Goal: Task Accomplishment & Management: Manage account settings

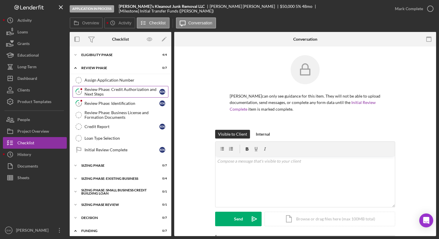
scroll to position [4, 0]
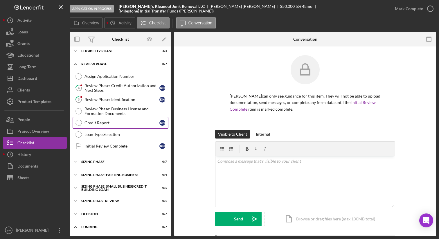
click at [118, 121] on div "Credit Report" at bounding box center [121, 122] width 75 height 5
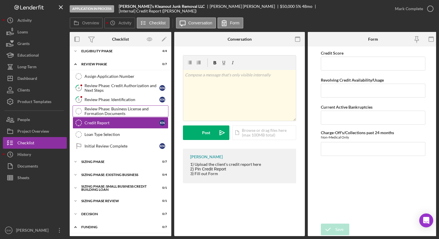
click at [118, 112] on div "Review Phase: Business License and Formation Documents" at bounding box center [126, 110] width 84 height 9
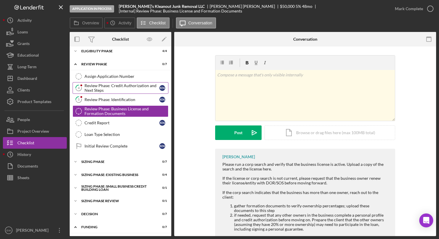
click at [109, 88] on div "Review Phase: Credit Authorization and Next Steps" at bounding box center [121, 87] width 75 height 9
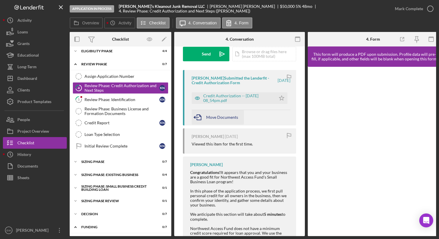
scroll to position [87, 0]
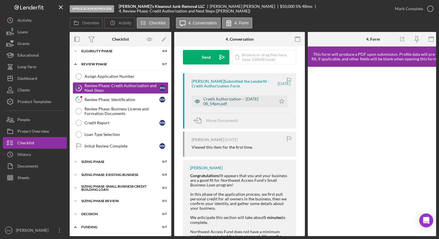
click at [225, 99] on div "Credit Authorization -- [DATE] 08_54pm.pdf" at bounding box center [238, 101] width 70 height 9
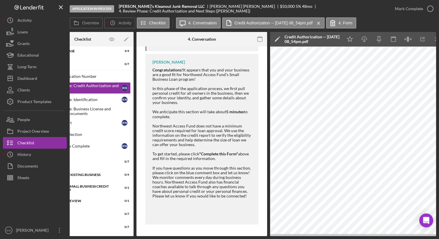
scroll to position [0, 0]
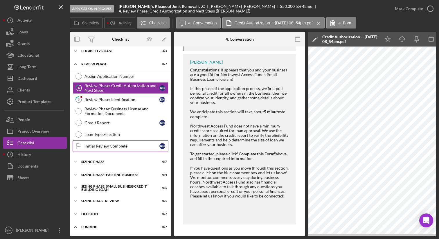
click at [123, 145] on div "Initial Review Complete" at bounding box center [121, 146] width 75 height 5
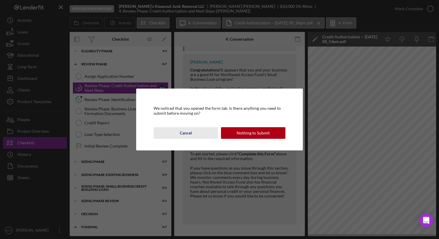
click at [186, 134] on div "Cancel" at bounding box center [186, 133] width 12 height 12
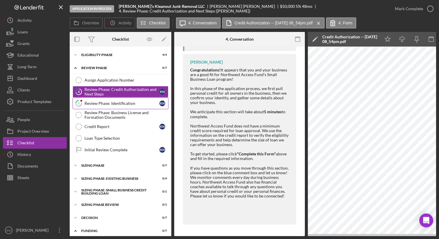
click at [123, 102] on div "Review Phase: Identification" at bounding box center [121, 103] width 75 height 5
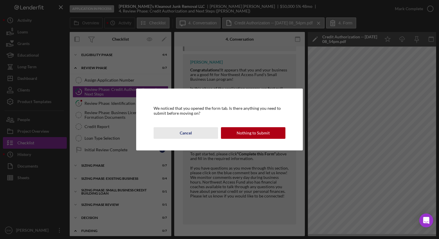
click at [189, 134] on div "Cancel" at bounding box center [186, 133] width 12 height 12
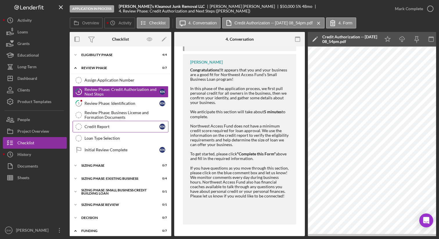
click at [123, 129] on div "Credit Report" at bounding box center [121, 126] width 75 height 5
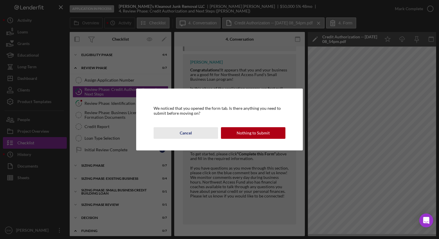
click at [185, 134] on div "Cancel" at bounding box center [186, 133] width 12 height 12
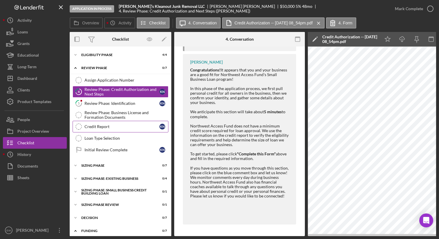
click at [120, 124] on div "Credit Report" at bounding box center [121, 126] width 75 height 5
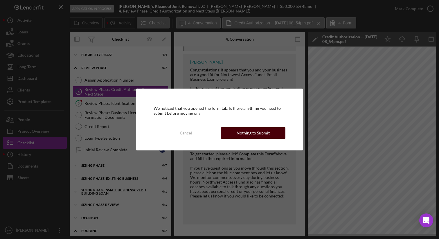
click at [244, 134] on div "Nothing to Submit" at bounding box center [252, 133] width 33 height 12
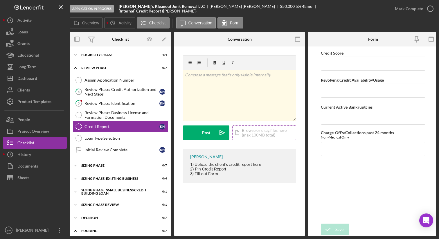
click at [256, 134] on div "Icon/Document Browse or drag files here (max 100MB total) Tap to choose files o…" at bounding box center [264, 132] width 64 height 15
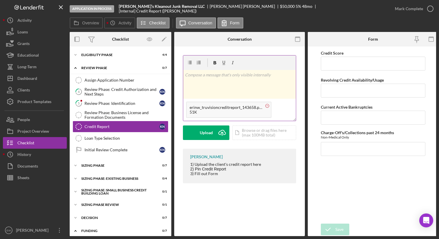
click at [266, 105] on circle at bounding box center [267, 105] width 3 height 3
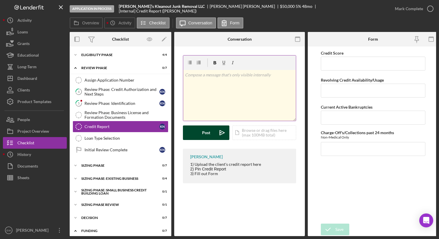
click at [195, 133] on button "Post Icon/icon-invite-send" at bounding box center [206, 132] width 46 height 15
click at [251, 133] on div "Icon/Document Browse or drag files here (max 100MB total) Tap to choose files o…" at bounding box center [264, 131] width 64 height 15
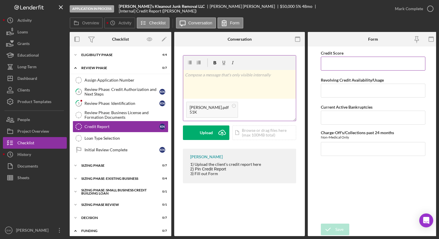
click at [341, 62] on input "Credit Score" at bounding box center [373, 64] width 104 height 14
type input "466"
click at [344, 89] on input "Revolving Credit Availability/Usage" at bounding box center [373, 91] width 104 height 14
type input "NA"
click at [340, 116] on input "Current Active Bankruptcies" at bounding box center [373, 118] width 104 height 14
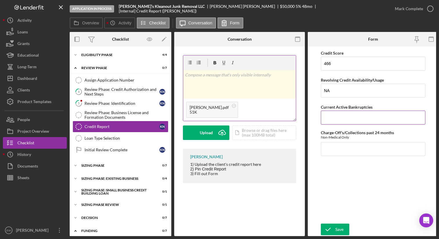
type input "o"
type input "0"
type input "No"
click at [336, 147] on input "Charge-Off's/Collections past 24 months" at bounding box center [373, 149] width 104 height 14
type input "2"
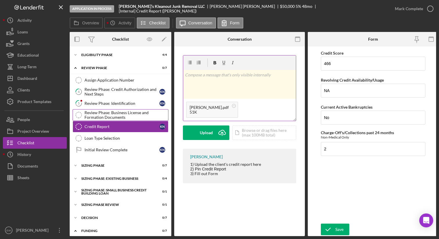
click at [125, 113] on div "Review Phase: Business License and Formation Documents" at bounding box center [126, 114] width 84 height 9
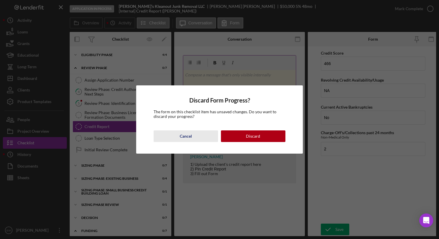
click at [186, 135] on div "Cancel" at bounding box center [186, 136] width 12 height 12
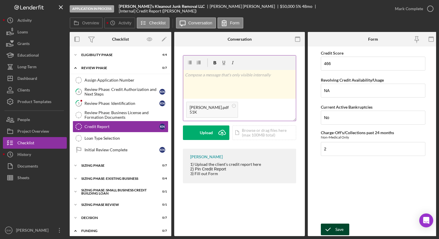
click at [330, 226] on icon "submit" at bounding box center [328, 229] width 15 height 15
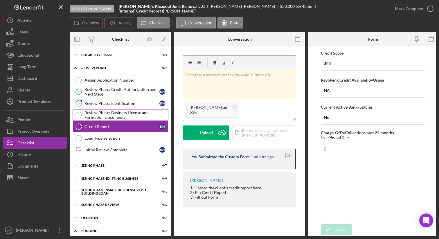
click at [121, 111] on div "Review Phase: Business License and Formation Documents" at bounding box center [126, 114] width 84 height 9
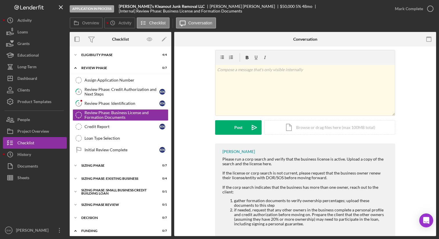
scroll to position [10, 0]
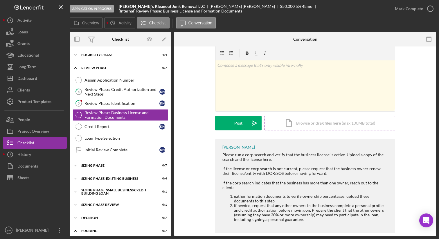
click at [304, 122] on div "Icon/Document Browse or drag files here (max 100MB total) Tap to choose files o…" at bounding box center [329, 123] width 131 height 15
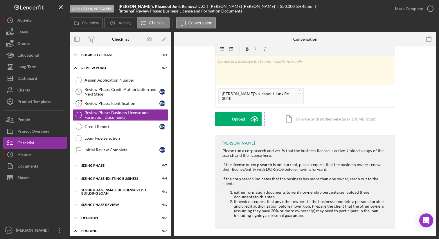
scroll to position [0, 0]
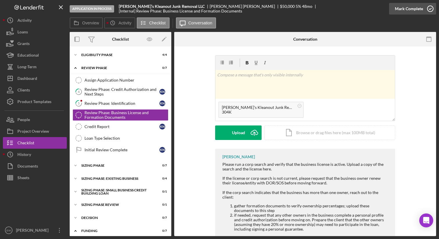
click at [429, 9] on icon "button" at bounding box center [430, 8] width 15 height 15
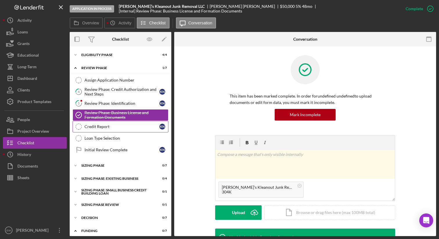
click at [135, 129] on div "Credit Report" at bounding box center [121, 126] width 75 height 5
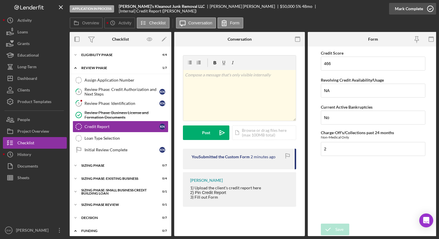
click at [429, 8] on icon "button" at bounding box center [430, 8] width 15 height 15
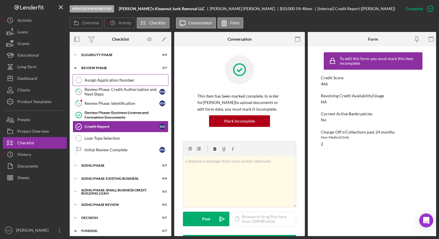
click at [145, 79] on div "Assign Application Number" at bounding box center [126, 80] width 84 height 5
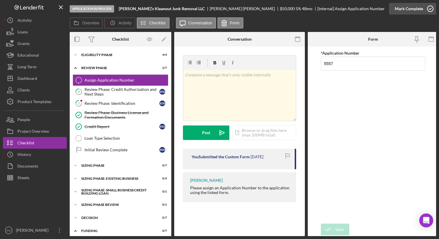
click at [427, 10] on icon "button" at bounding box center [430, 8] width 15 height 15
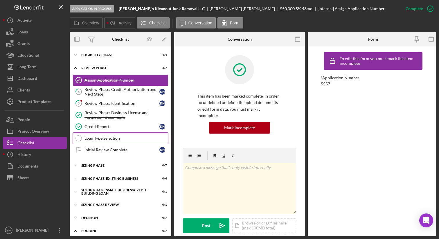
click at [128, 136] on div "Loan Type Selection" at bounding box center [126, 138] width 84 height 5
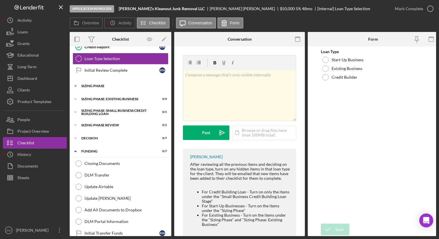
scroll to position [87, 0]
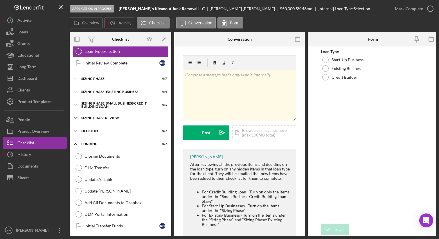
click at [76, 117] on icon "Icon/Expander" at bounding box center [76, 118] width 12 height 12
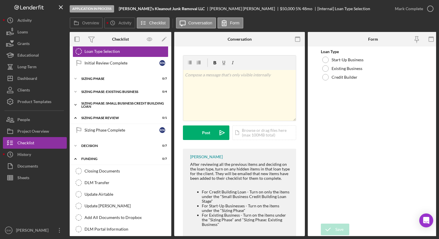
click at [78, 104] on icon "Icon/Expander" at bounding box center [76, 105] width 12 height 12
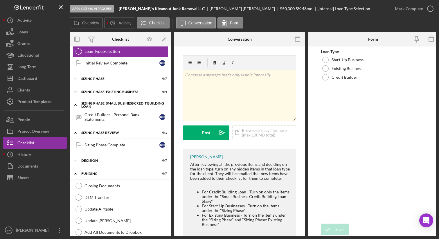
click at [111, 102] on div "Sizing Phase: Small Business Credit Building Loan" at bounding box center [122, 105] width 83 height 7
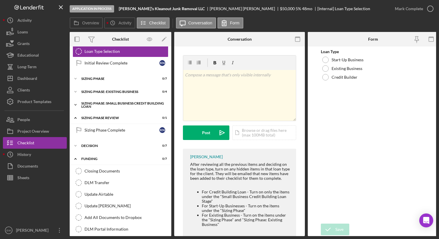
click at [119, 102] on div "Sizing Phase: Small Business Credit Building Loan" at bounding box center [122, 105] width 83 height 7
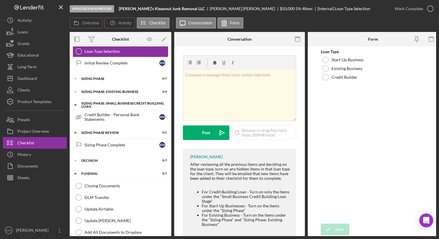
click at [119, 102] on div "Sizing Phase: Small Business Credit Building Loan" at bounding box center [122, 105] width 83 height 7
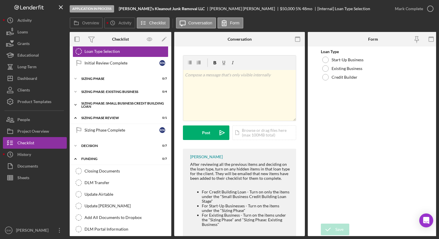
click at [119, 102] on div "Sizing Phase: Small Business Credit Building Loan" at bounding box center [122, 105] width 83 height 7
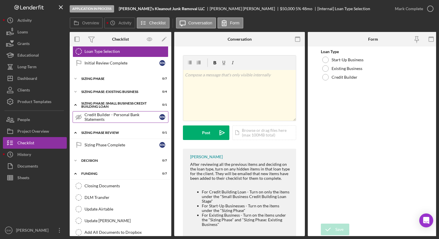
click at [119, 116] on div "Credit Builder - Personal Bank Statements" at bounding box center [121, 116] width 75 height 9
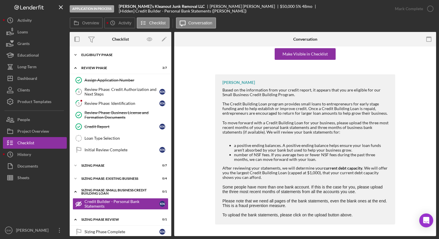
click at [118, 56] on div "Icon/Expander Eligibility Phase 4 / 4" at bounding box center [121, 55] width 102 height 12
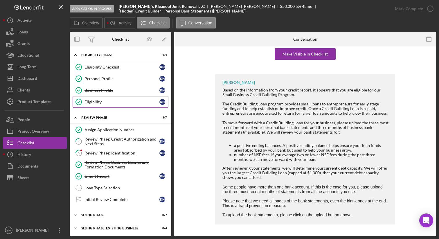
click at [119, 98] on link "Eligibility Eligibility K N" at bounding box center [121, 102] width 96 height 12
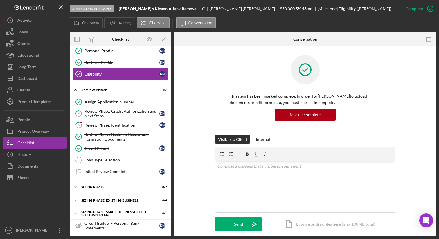
scroll to position [34, 0]
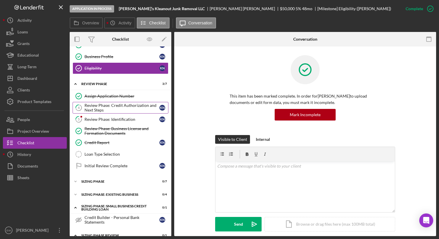
click at [124, 111] on div "Review Phase: Credit Authorization and Next Steps" at bounding box center [121, 107] width 75 height 9
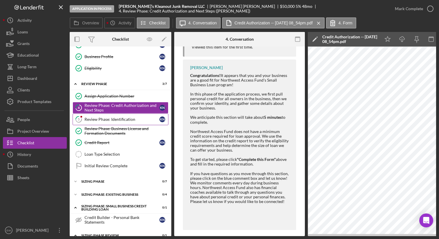
scroll to position [194, 0]
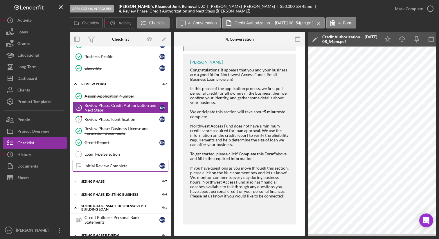
click at [129, 163] on div "Initial Review Complete" at bounding box center [121, 165] width 75 height 5
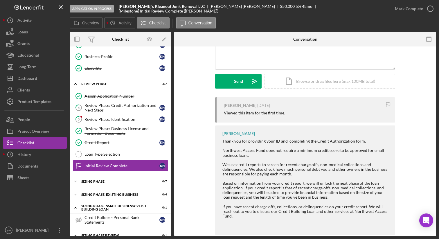
scroll to position [64, 0]
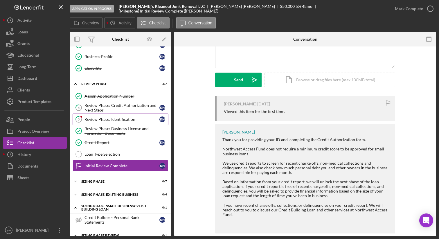
click at [137, 117] on div "Review Phase: Identification" at bounding box center [121, 119] width 75 height 5
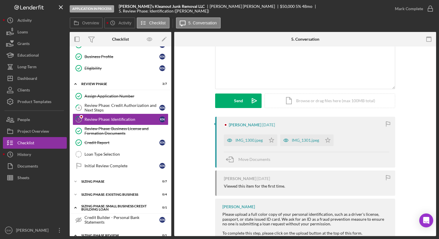
scroll to position [62, 0]
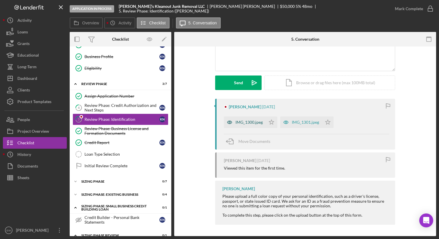
click at [240, 121] on div "IMG_1300.jpeg" at bounding box center [248, 122] width 27 height 5
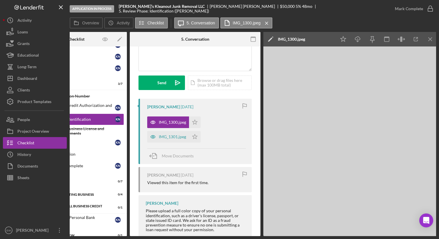
scroll to position [0, 46]
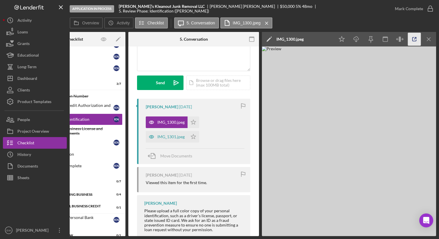
click at [412, 38] on icon "button" at bounding box center [414, 39] width 4 height 4
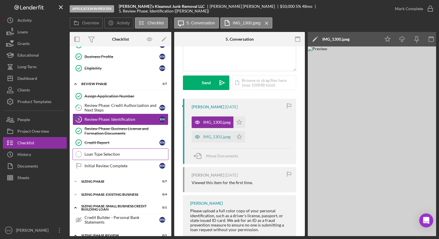
click at [96, 152] on div "Loan Type Selection" at bounding box center [126, 154] width 84 height 5
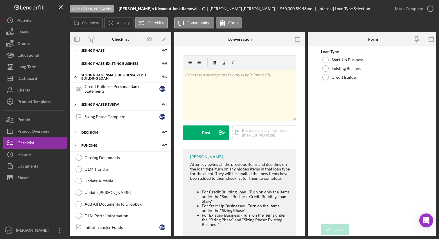
scroll to position [165, 0]
click at [114, 88] on div "Credit Builder - Personal Bank Statements" at bounding box center [121, 88] width 75 height 9
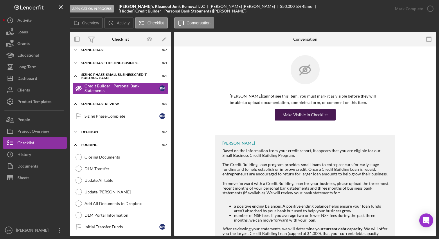
scroll to position [3, 0]
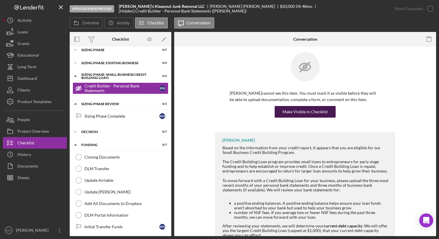
click at [301, 117] on div "Make Visible in Checklist" at bounding box center [304, 112] width 45 height 12
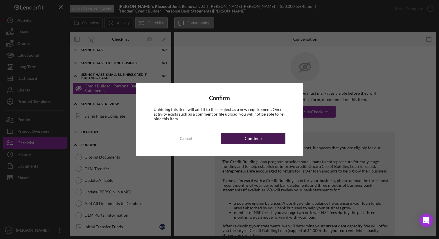
click at [259, 140] on div "Continue" at bounding box center [253, 139] width 17 height 12
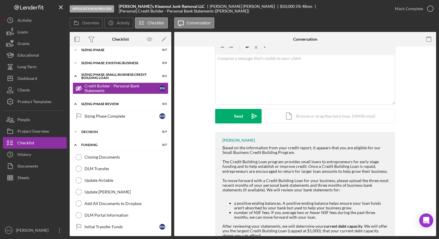
scroll to position [103, 0]
click at [32, 21] on button "Icon/History Activity" at bounding box center [35, 21] width 64 height 12
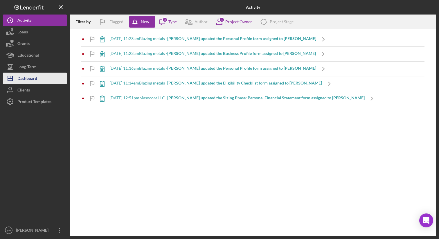
click at [35, 78] on div "Dashboard" at bounding box center [27, 79] width 20 height 13
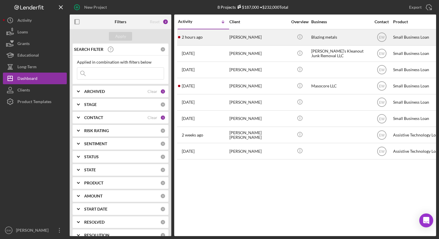
click at [217, 38] on div "2 hours ago [PERSON_NAME]" at bounding box center [203, 37] width 51 height 15
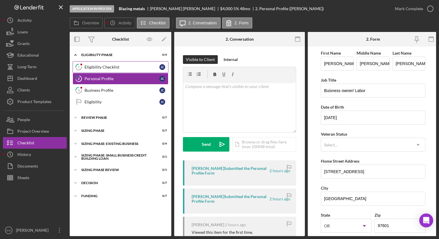
click at [137, 68] on div "Eligibility Checklist" at bounding box center [121, 67] width 75 height 5
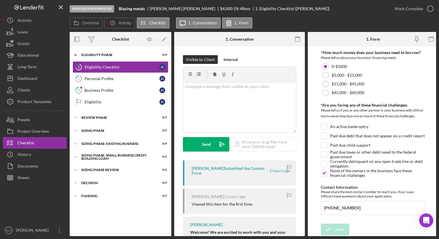
scroll to position [226, 0]
click at [108, 78] on div "Personal Profile" at bounding box center [121, 78] width 75 height 5
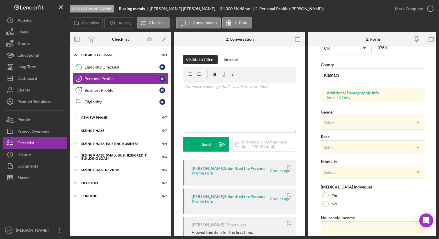
scroll to position [199, 0]
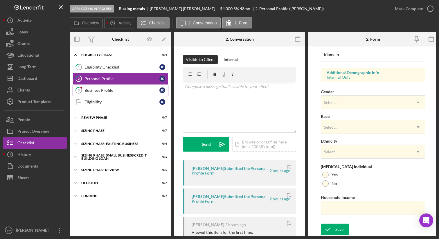
click at [104, 91] on div "Business Profile" at bounding box center [121, 90] width 75 height 5
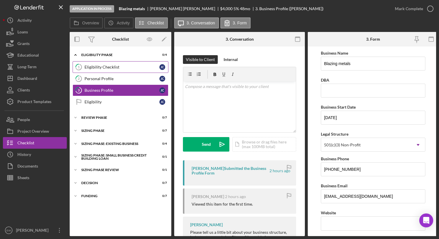
click at [125, 68] on div "Eligibility Checklist" at bounding box center [121, 67] width 75 height 5
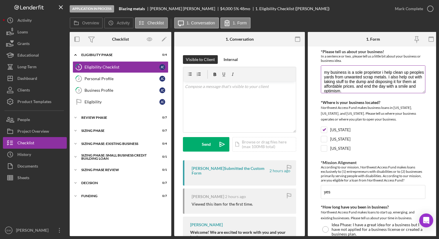
scroll to position [5, 0]
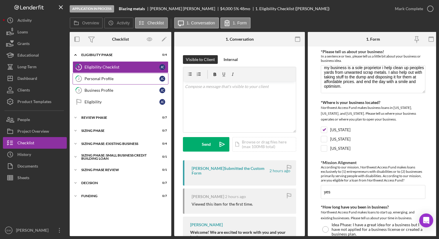
click at [136, 77] on div "Personal Profile" at bounding box center [121, 78] width 75 height 5
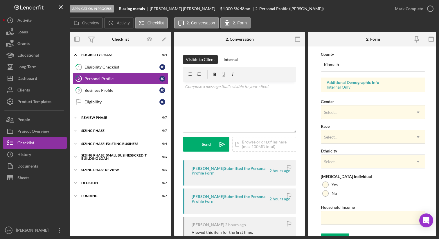
scroll to position [199, 0]
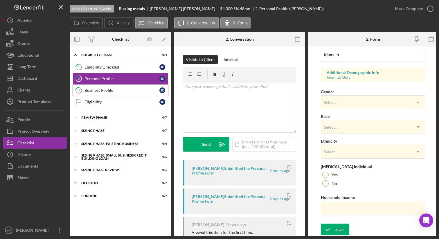
click at [120, 88] on div "Business Profile" at bounding box center [121, 90] width 75 height 5
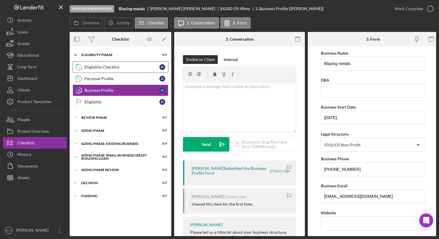
click at [116, 66] on div "Eligibility Checklist" at bounding box center [121, 67] width 75 height 5
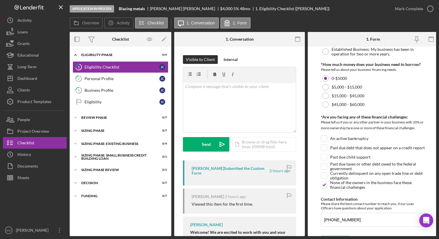
scroll to position [214, 0]
click at [431, 8] on icon "button" at bounding box center [430, 8] width 15 height 15
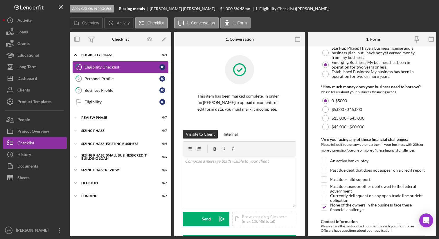
scroll to position [237, 0]
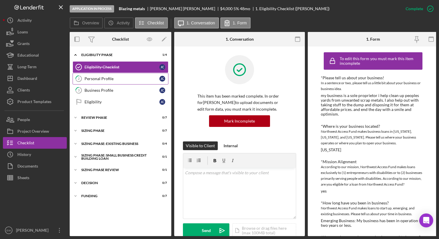
click at [124, 79] on div "Personal Profile" at bounding box center [121, 78] width 75 height 5
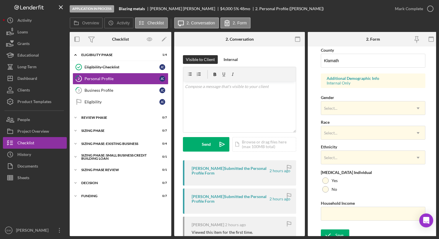
scroll to position [199, 0]
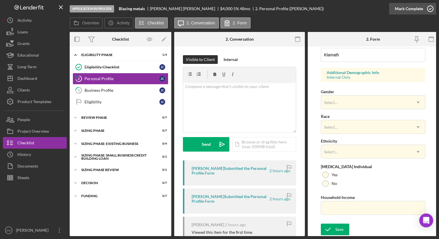
click at [431, 8] on icon "button" at bounding box center [430, 8] width 15 height 15
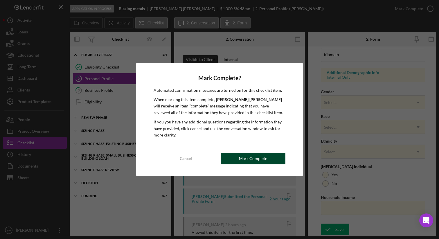
click at [236, 161] on button "Mark Complete" at bounding box center [253, 159] width 64 height 12
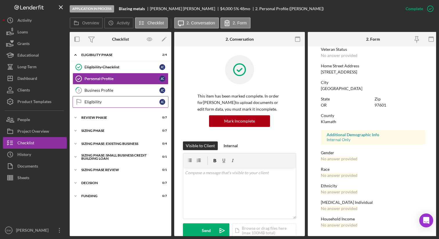
scroll to position [83, 0]
click at [131, 91] on div "Business Profile" at bounding box center [121, 90] width 75 height 5
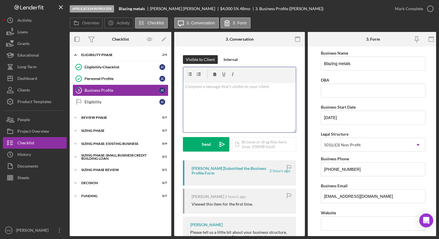
click at [207, 91] on div "v Color teal Color pink Remove color Add row above Add row below Add column bef…" at bounding box center [239, 107] width 113 height 51
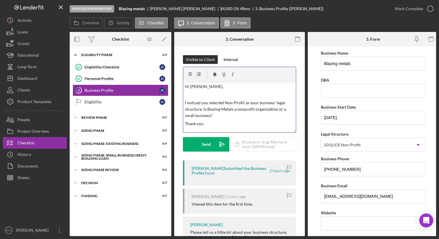
scroll to position [3, 0]
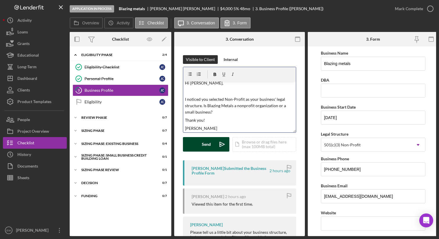
click at [198, 143] on button "Send Icon/icon-invite-send" at bounding box center [206, 144] width 46 height 15
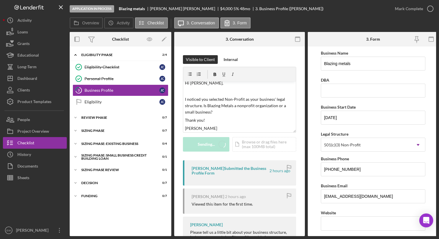
scroll to position [0, 0]
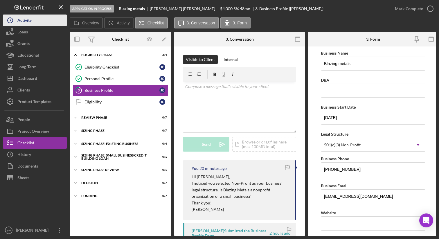
click at [32, 24] on div "Activity" at bounding box center [24, 21] width 14 height 13
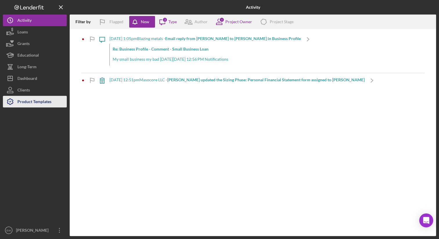
click at [37, 105] on div "Product Templates" at bounding box center [34, 102] width 34 height 13
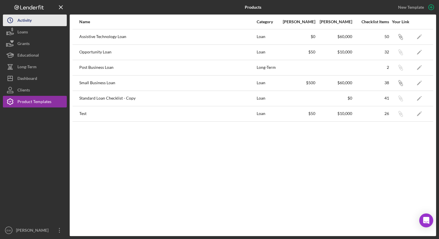
click at [38, 19] on button "Icon/History Activity" at bounding box center [35, 21] width 64 height 12
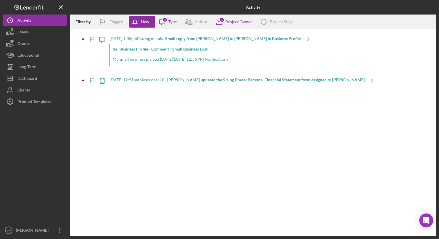
click at [219, 37] on b "Email reply from [PERSON_NAME] to [PERSON_NAME] in Business Profile" at bounding box center [233, 38] width 136 height 5
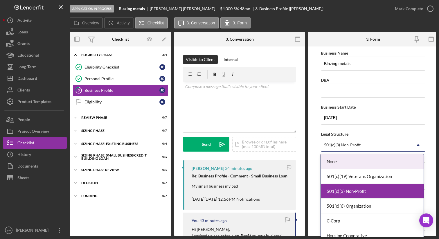
click at [383, 145] on div "501(c)(3) Non-Profit" at bounding box center [366, 144] width 90 height 13
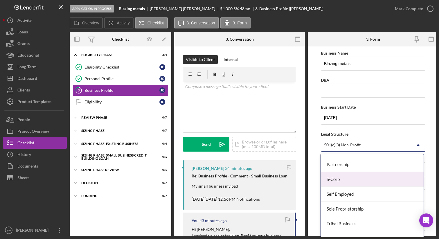
scroll to position [139, 0]
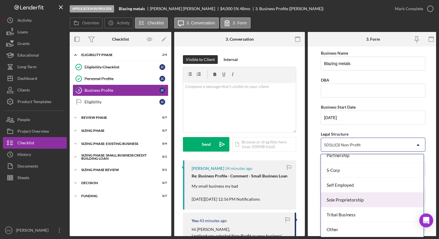
click at [368, 195] on div "Sole Proprietorship" at bounding box center [372, 199] width 102 height 15
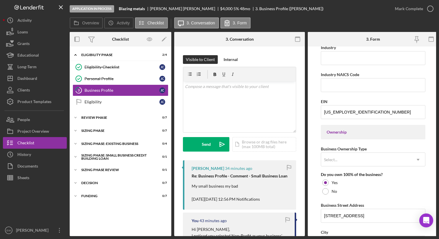
scroll to position [193, 0]
click at [373, 156] on div "Select..." at bounding box center [366, 159] width 90 height 13
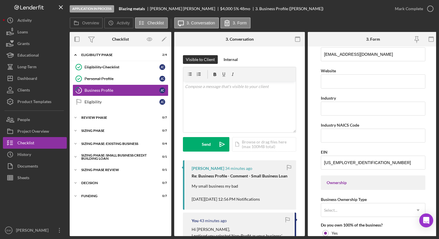
scroll to position [0, 0]
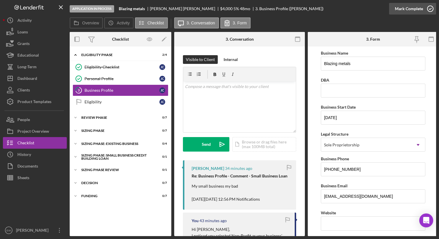
click at [429, 12] on icon "button" at bounding box center [430, 8] width 15 height 15
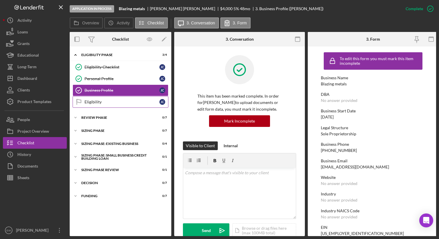
click at [113, 100] on div "Eligibility" at bounding box center [121, 102] width 75 height 5
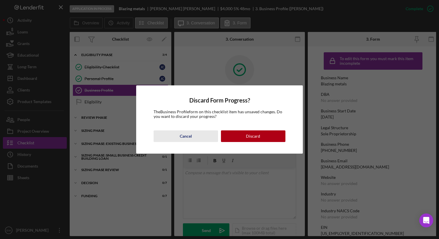
click at [185, 133] on div "Cancel" at bounding box center [186, 136] width 12 height 12
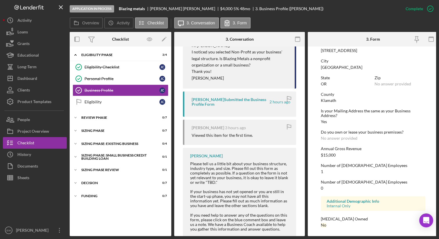
scroll to position [306, 0]
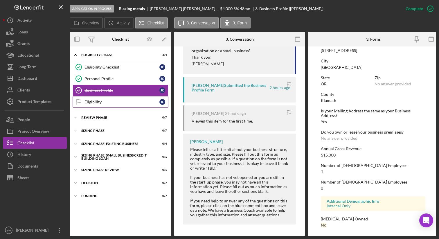
click at [113, 100] on div "Eligibility" at bounding box center [121, 102] width 75 height 5
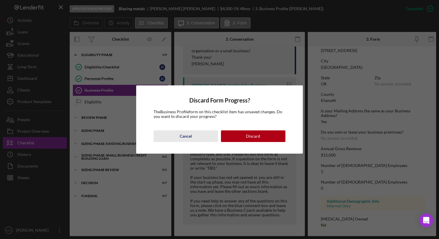
click at [190, 135] on div "Cancel" at bounding box center [186, 136] width 12 height 12
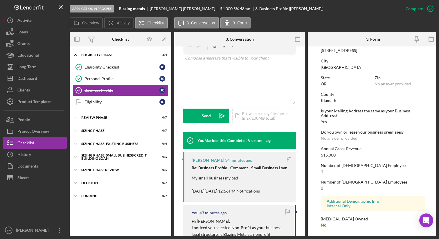
scroll to position [0, 0]
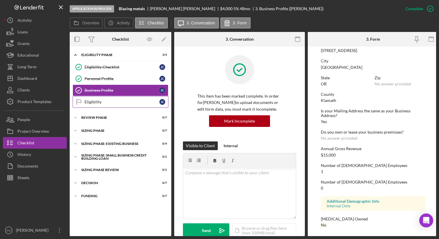
click at [135, 103] on div "Eligibility" at bounding box center [121, 102] width 75 height 5
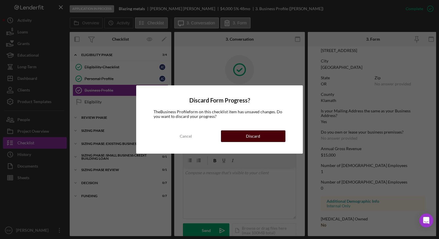
click at [242, 136] on button "Discard" at bounding box center [253, 136] width 64 height 12
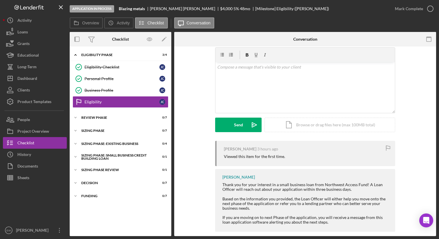
scroll to position [27, 0]
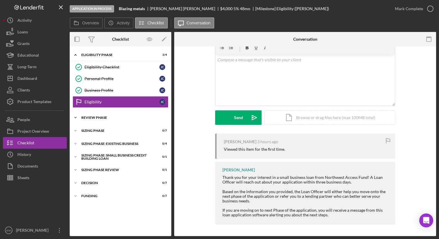
click at [102, 119] on div "Icon/Expander REVIEW PHASE 0 / 7" at bounding box center [121, 118] width 102 height 12
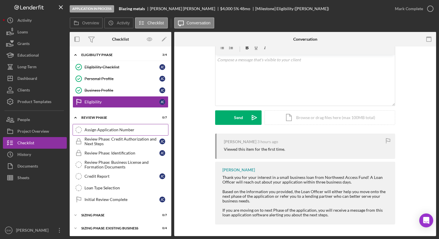
click at [94, 129] on div "Assign Application Number" at bounding box center [126, 129] width 84 height 5
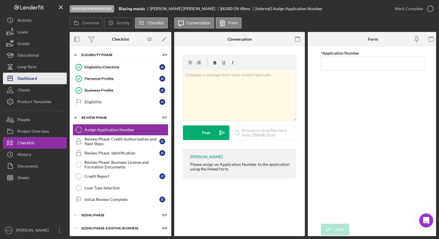
click at [33, 77] on div "Dashboard" at bounding box center [27, 79] width 20 height 13
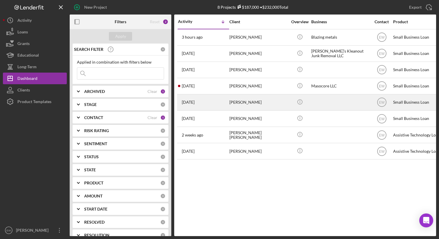
click at [245, 109] on div "[PERSON_NAME]" at bounding box center [258, 102] width 58 height 15
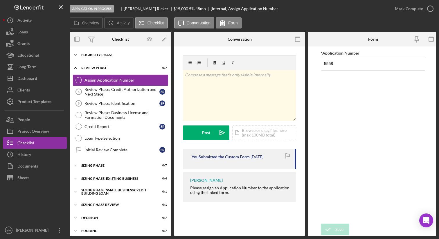
click at [118, 53] on div "Icon/Expander Eligibility Phase 4 / 4" at bounding box center [121, 55] width 102 height 12
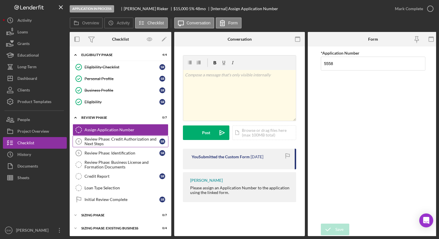
click at [122, 138] on div "Review Phase: Credit Authorization and Next Steps" at bounding box center [121, 141] width 75 height 9
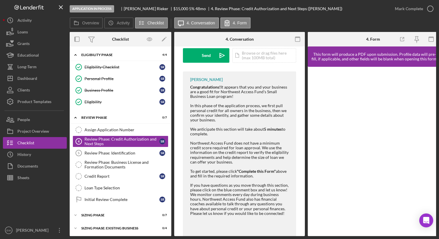
scroll to position [108, 0]
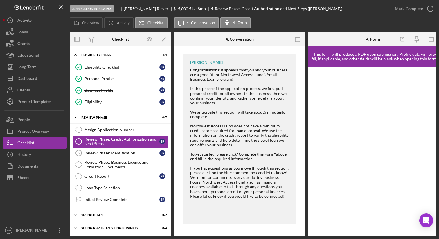
click at [124, 157] on link "Review Phase: Identification 5 Review Phase: Identification S R" at bounding box center [121, 153] width 96 height 12
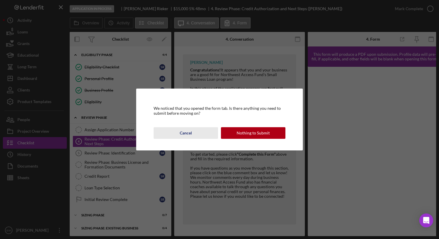
click at [192, 133] on button "Cancel" at bounding box center [186, 133] width 64 height 12
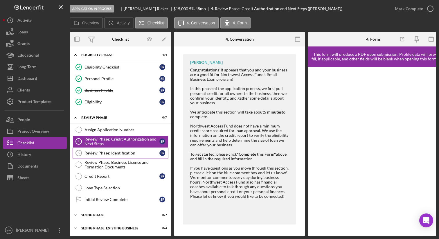
click at [111, 151] on div "Review Phase: Identification" at bounding box center [121, 153] width 75 height 5
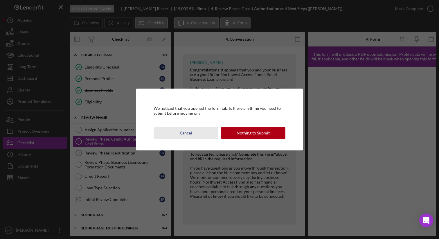
click at [195, 131] on button "Cancel" at bounding box center [186, 133] width 64 height 12
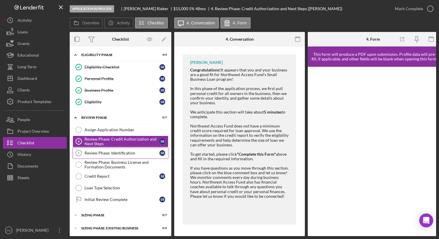
click at [132, 154] on div "Review Phase: Identification" at bounding box center [121, 153] width 75 height 5
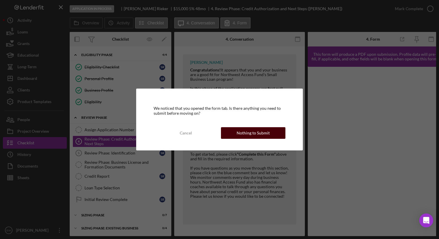
click at [257, 134] on div "Nothing to Submit" at bounding box center [252, 133] width 33 height 12
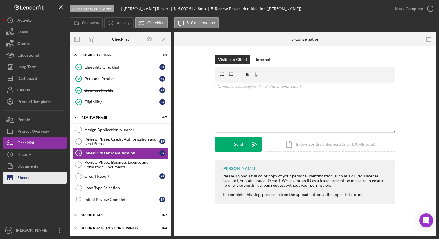
click at [26, 178] on div "Sheets" at bounding box center [23, 178] width 12 height 13
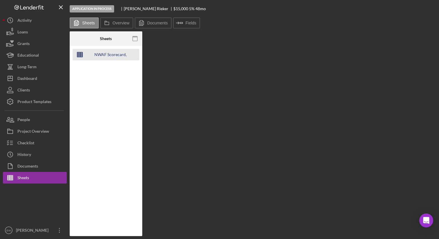
click at [109, 53] on div "NWAF Scorecard, Financial Analysis, and Cash Flow App" at bounding box center [110, 55] width 46 height 12
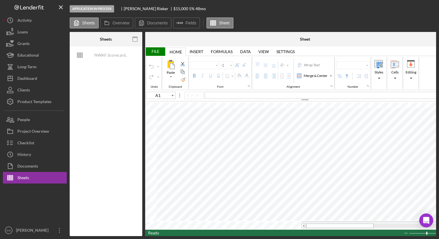
type input "Calibri"
type input "11"
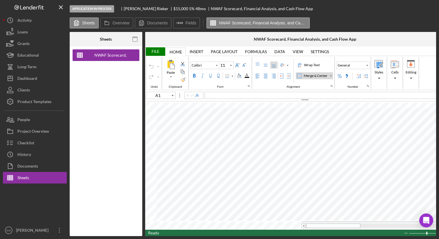
type input "Arial"
type input "10"
click at [59, 8] on line "button" at bounding box center [60, 7] width 3 height 3
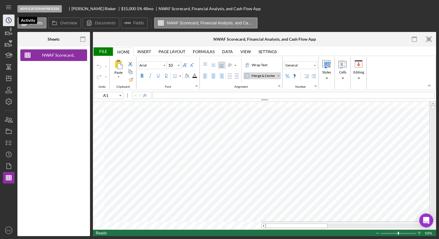
click at [10, 17] on icon "Icon/History" at bounding box center [8, 20] width 15 height 15
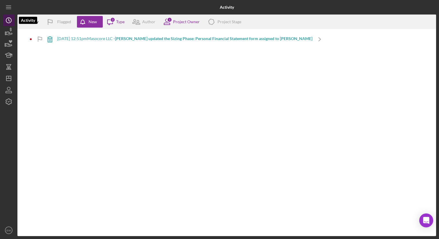
click at [8, 20] on icon "Icon/History" at bounding box center [8, 20] width 15 height 15
click at [8, 6] on icon "Icon/Menu" at bounding box center [8, 7] width 13 height 13
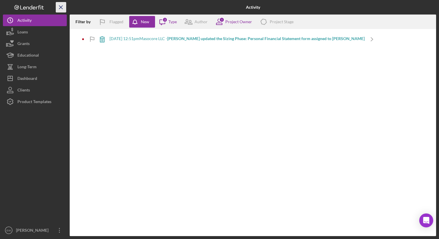
click at [62, 6] on line "button" at bounding box center [60, 7] width 3 height 3
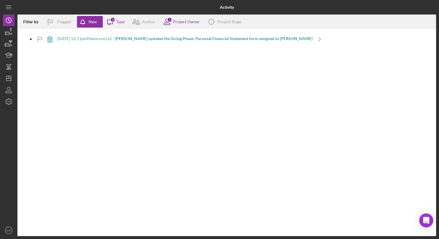
click at [29, 8] on div at bounding box center [87, 7] width 140 height 15
click at [12, 105] on icon "button" at bounding box center [8, 101] width 15 height 15
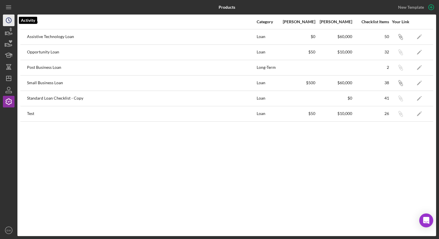
click at [8, 18] on circle "button" at bounding box center [8, 20] width 5 height 5
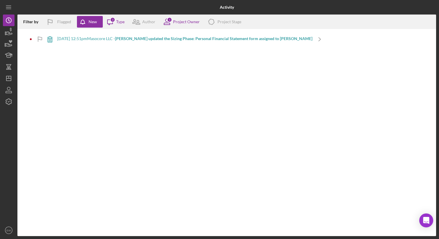
click at [71, 38] on div "[DATE] 12:51pm Masocore LLC - [PERSON_NAME] updated the Sizing Phase: Personal …" at bounding box center [184, 38] width 255 height 5
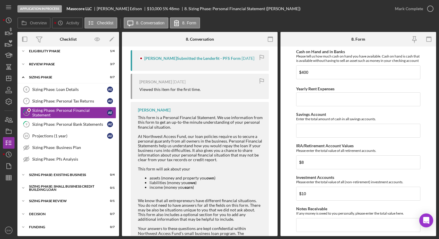
scroll to position [138, 0]
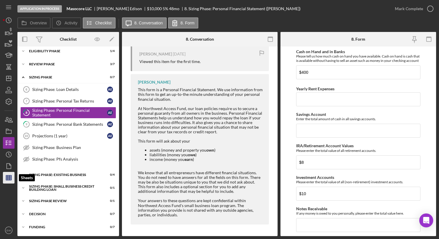
click at [5, 175] on icon "button" at bounding box center [8, 177] width 15 height 15
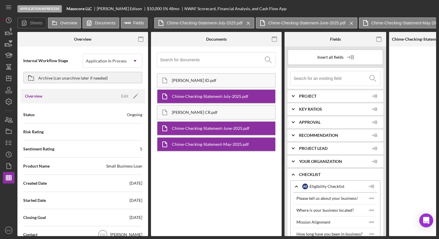
type input "Arial"
type input "10"
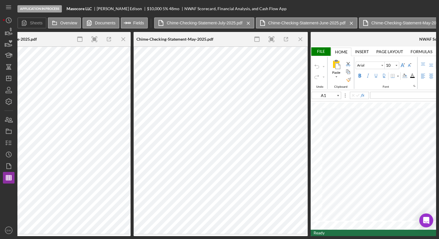
scroll to position [0, 613]
